Goal: Task Accomplishment & Management: Manage account settings

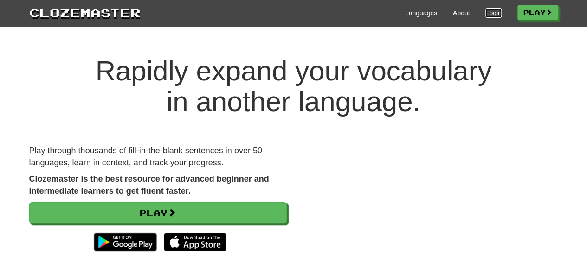
click at [491, 12] on link "Login" at bounding box center [493, 12] width 16 height 9
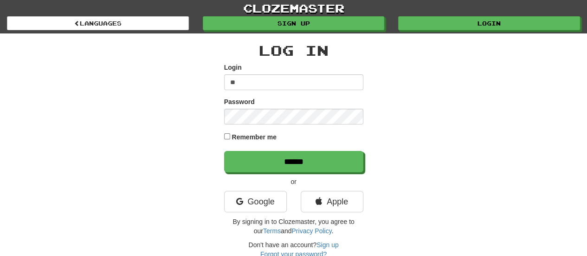
type input "*"
type input "******"
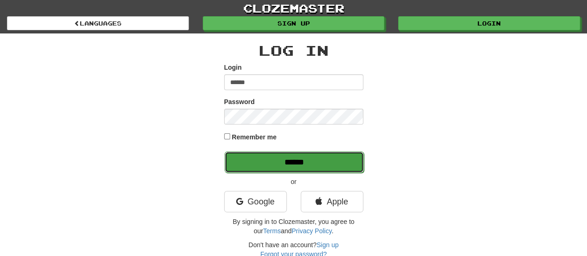
click at [249, 160] on input "******" at bounding box center [294, 161] width 139 height 21
